Goal: Navigation & Orientation: Find specific page/section

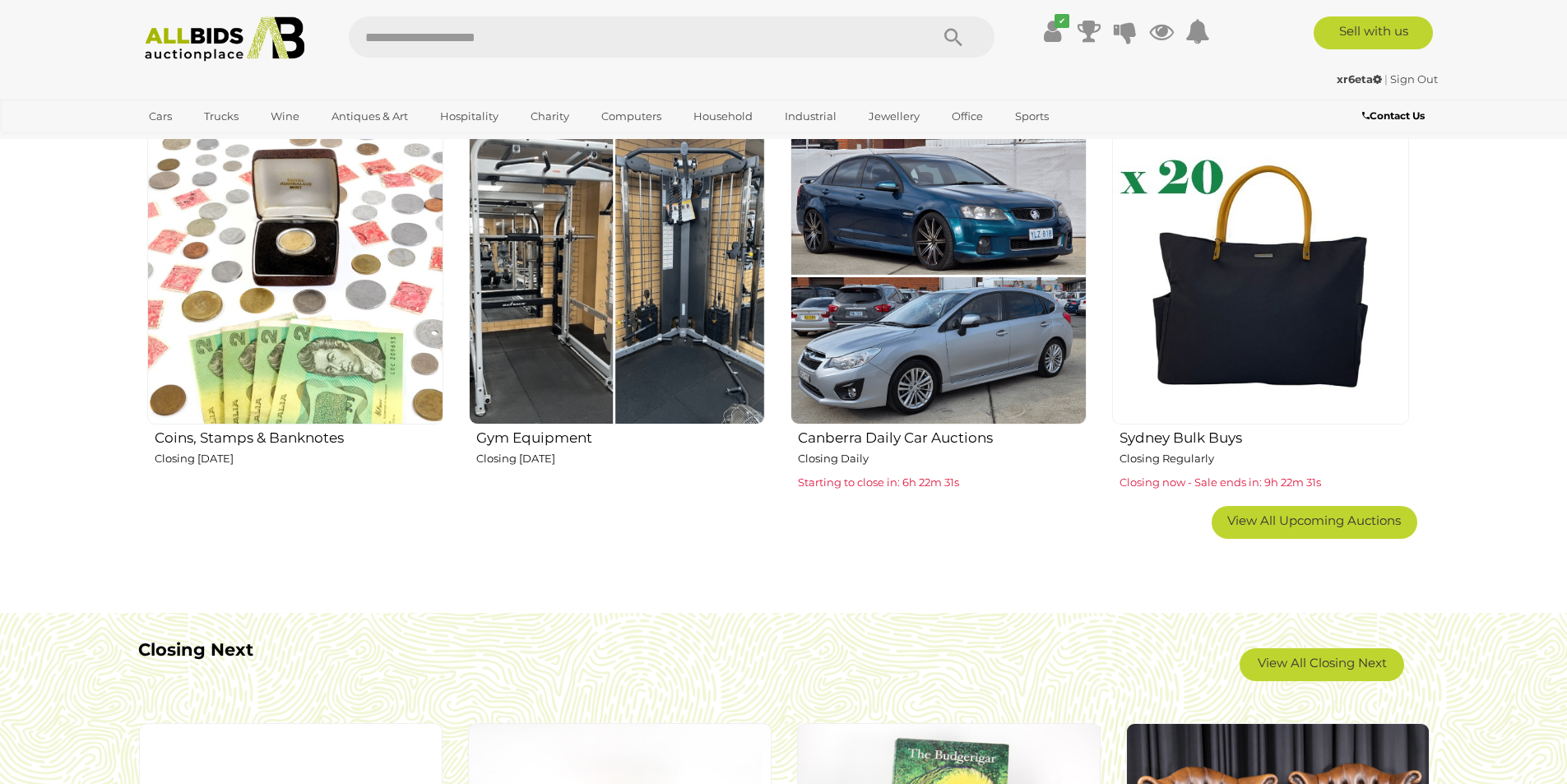
scroll to position [1151, 0]
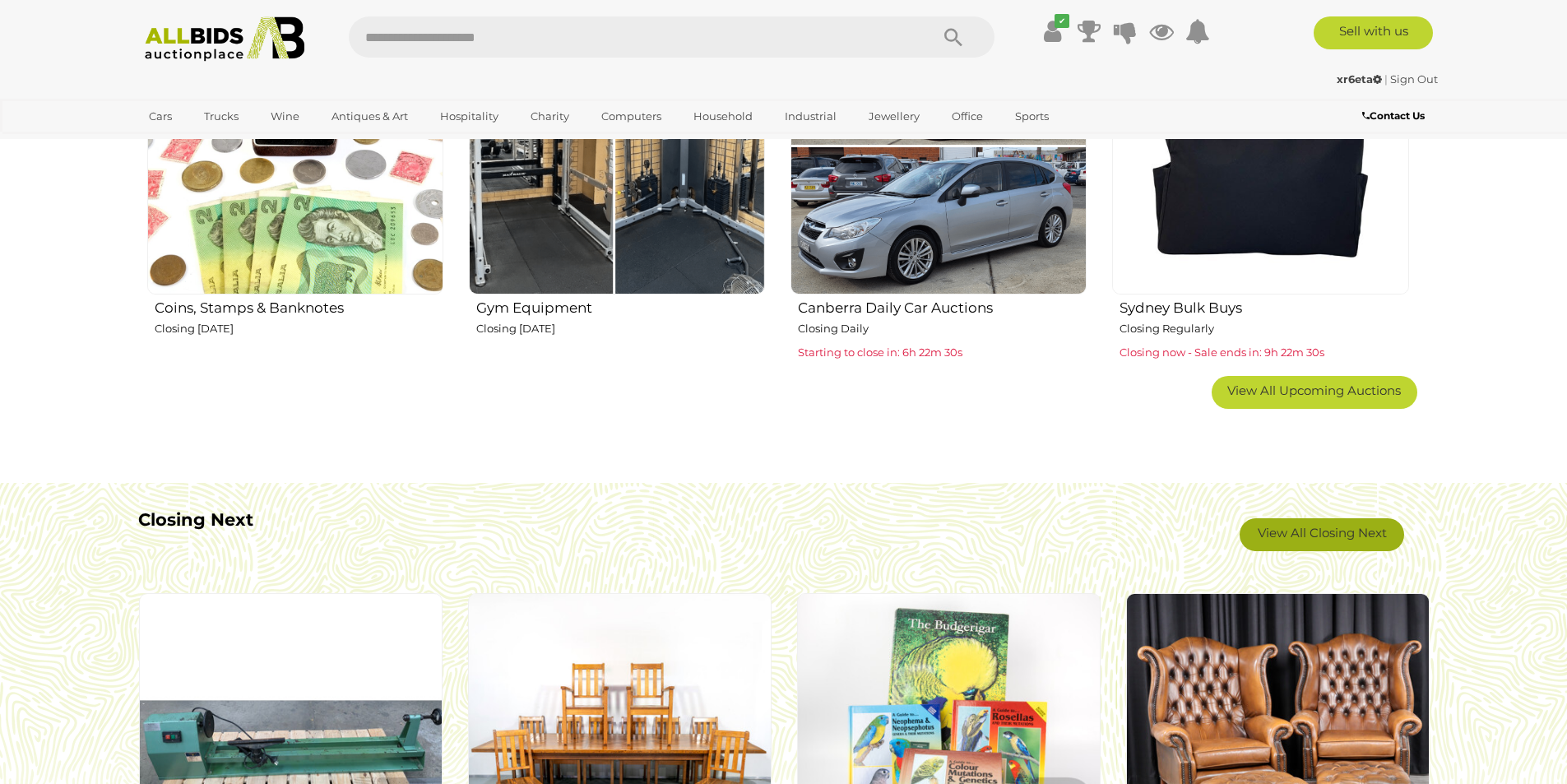
click at [1318, 536] on link "View All Closing Next" at bounding box center [1322, 535] width 164 height 33
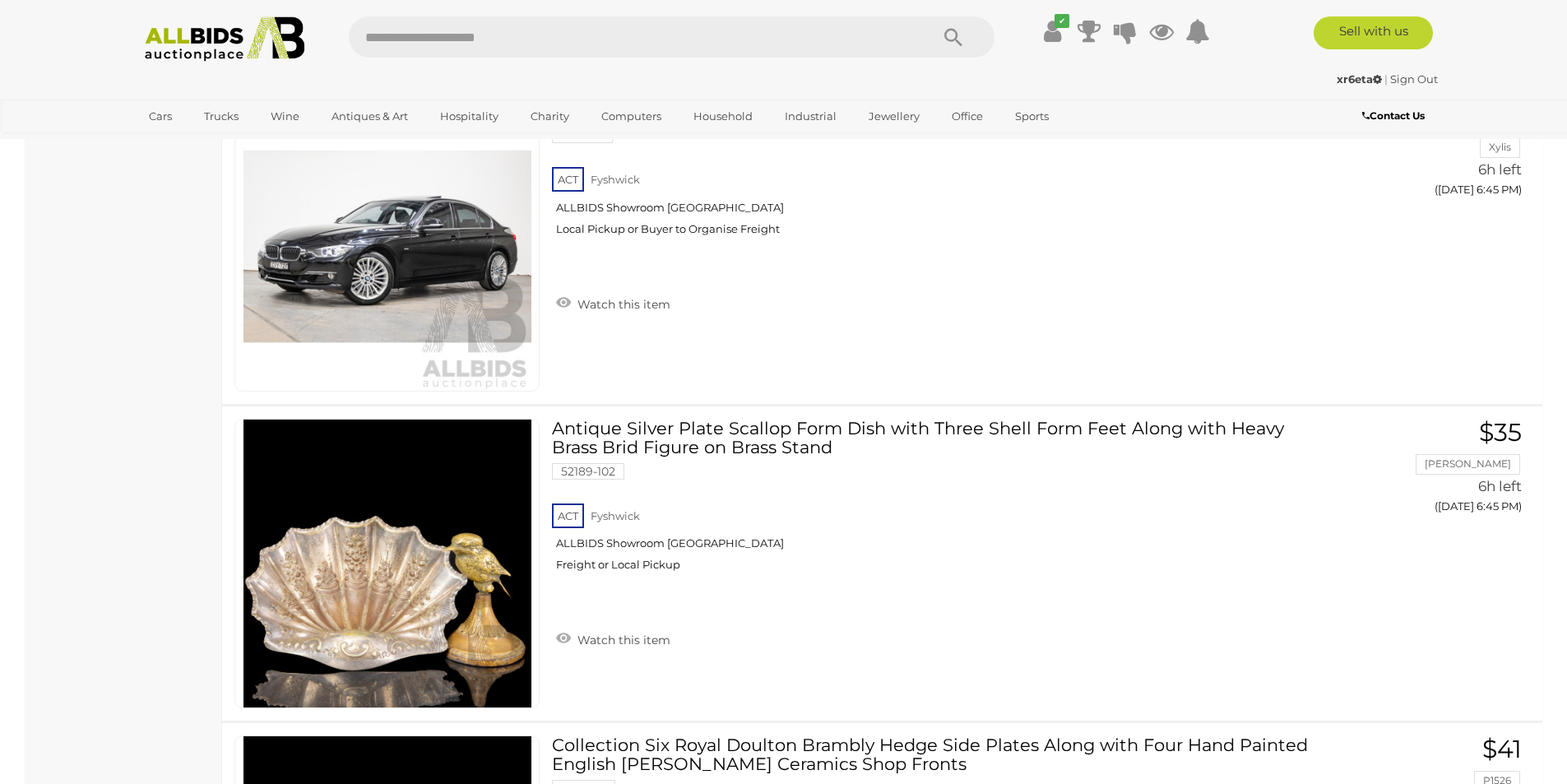
scroll to position [10032, 0]
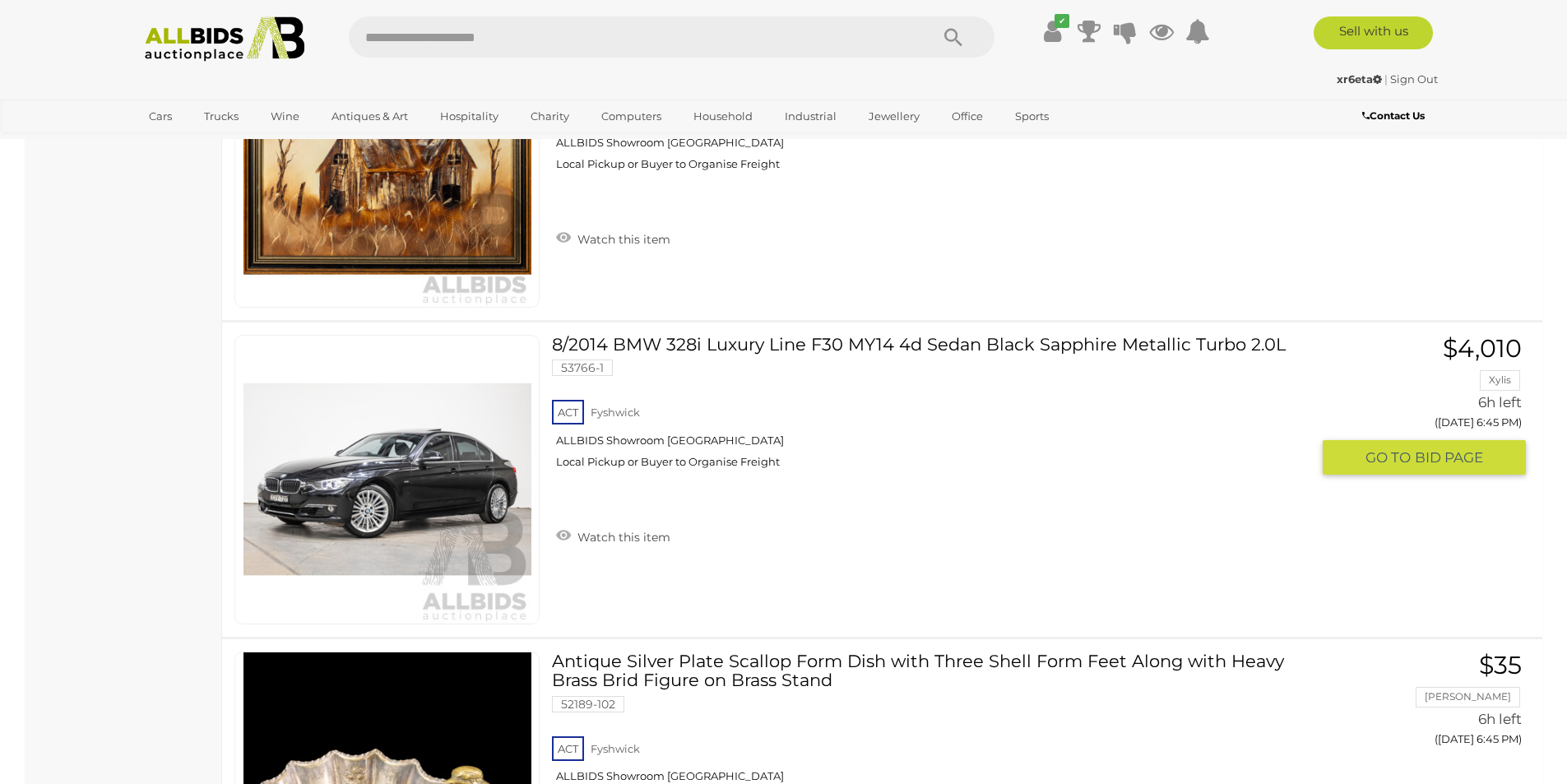
click at [410, 486] on img at bounding box center [388, 479] width 288 height 288
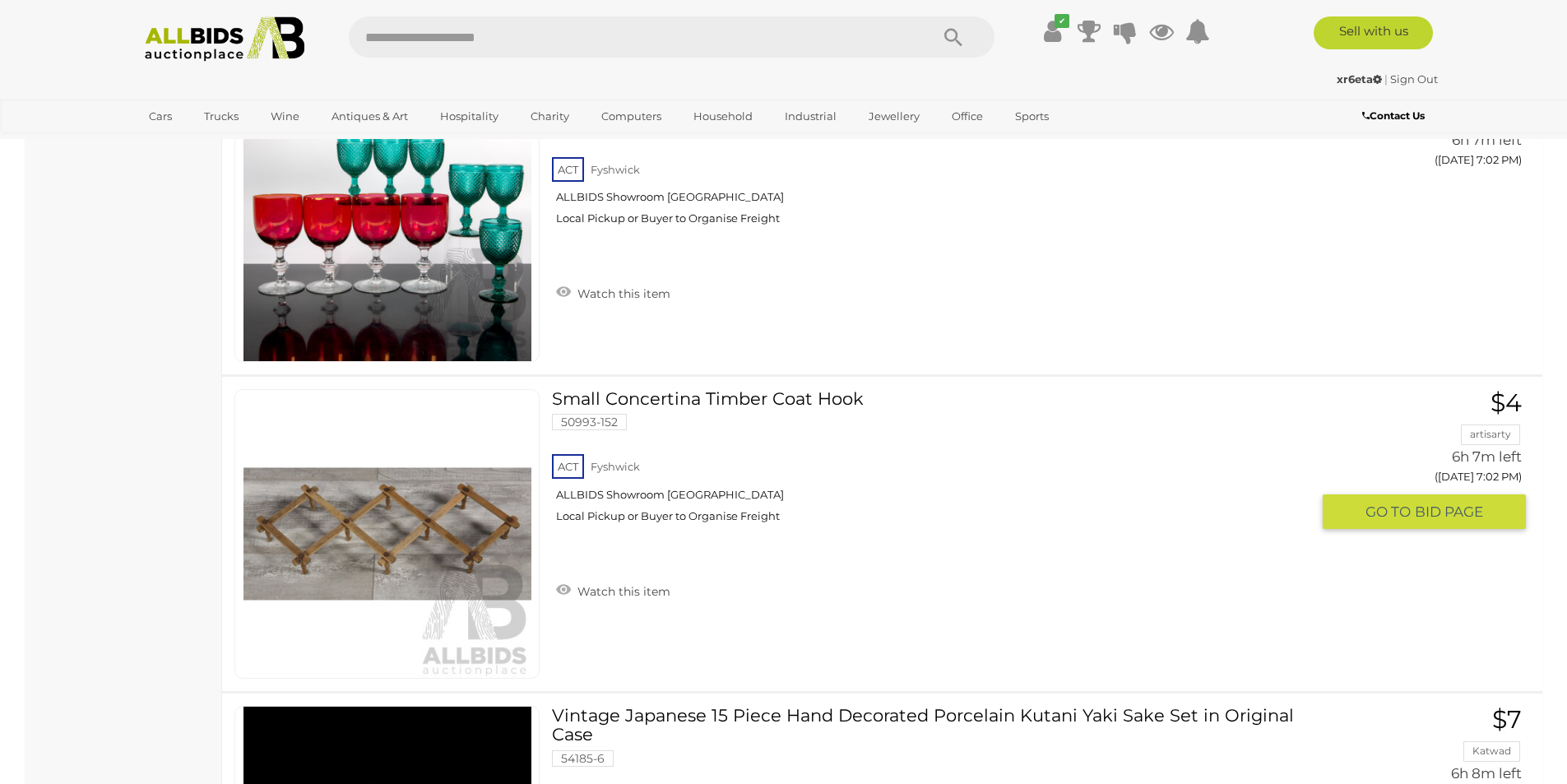
scroll to position [27794, 0]
